Goal: Use online tool/utility

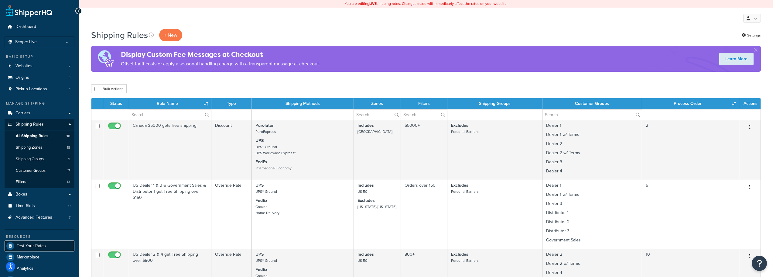
click at [25, 246] on span "Test Your Rates" at bounding box center [31, 245] width 29 height 5
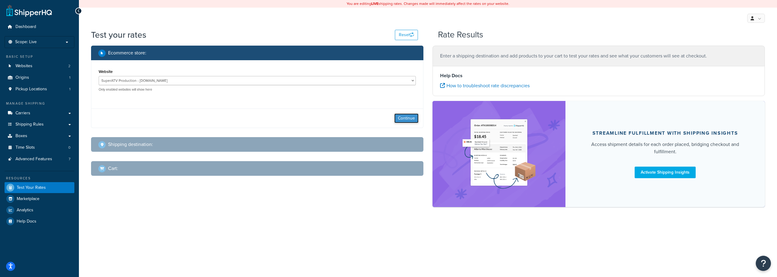
click at [410, 121] on button "Continue" at bounding box center [406, 118] width 24 height 10
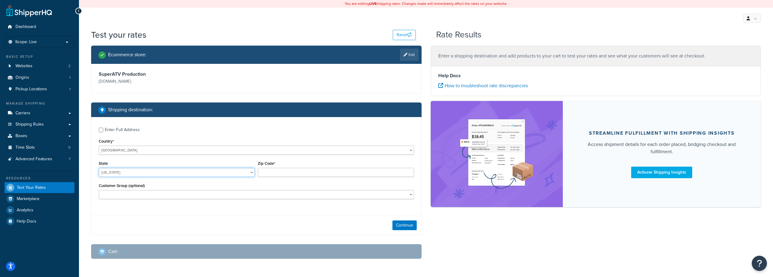
click at [203, 171] on select "Alabama Alaska American Samoa Arizona Arkansas Armed Forces Americas Armed Forc…" at bounding box center [177, 172] width 156 height 9
